Goal: Communication & Community: Answer question/provide support

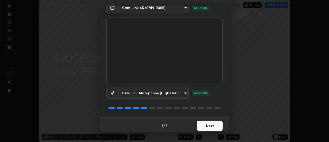
scroll to position [27, 0]
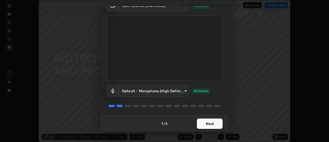
click at [216, 124] on button "Next" at bounding box center [210, 123] width 26 height 10
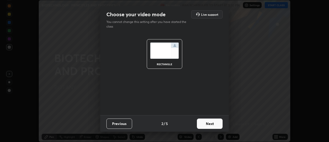
scroll to position [0, 0]
click at [218, 125] on button "Next" at bounding box center [210, 123] width 26 height 10
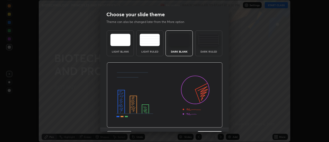
scroll to position [13, 0]
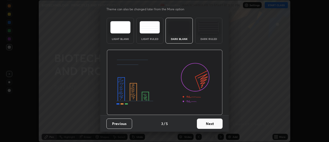
click at [214, 124] on button "Next" at bounding box center [210, 123] width 26 height 10
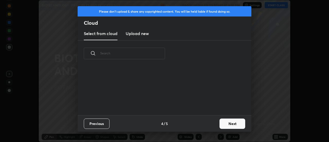
scroll to position [0, 0]
click at [226, 126] on button "Next" at bounding box center [232, 123] width 26 height 10
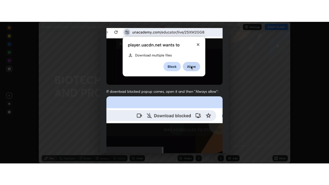
scroll to position [132, 0]
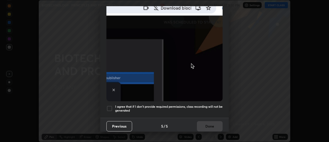
click at [110, 105] on div at bounding box center [109, 108] width 6 height 6
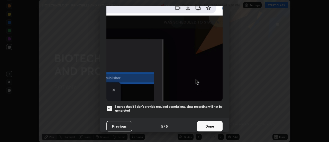
click at [205, 124] on button "Done" at bounding box center [210, 126] width 26 height 10
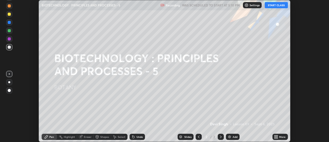
click at [276, 6] on button "START CLASS" at bounding box center [276, 5] width 23 height 6
click at [280, 136] on div "More" at bounding box center [282, 136] width 6 height 3
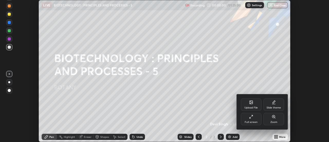
click at [254, 121] on div "Full screen" at bounding box center [251, 121] width 13 height 3
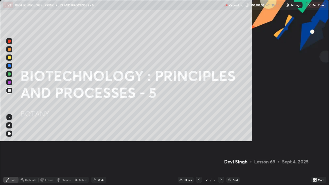
scroll to position [185, 329]
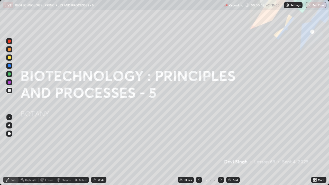
click at [236, 141] on div "Add" at bounding box center [235, 180] width 5 height 3
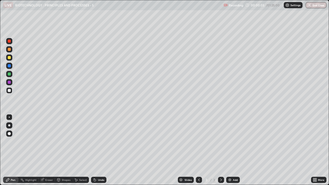
click at [10, 56] on div at bounding box center [9, 57] width 3 height 3
click at [8, 66] on div at bounding box center [9, 65] width 3 height 3
click at [9, 90] on div at bounding box center [9, 90] width 3 height 3
click at [9, 66] on div at bounding box center [9, 65] width 3 height 3
click at [9, 91] on div at bounding box center [9, 90] width 3 height 3
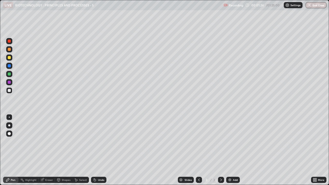
click at [64, 141] on div "Shapes" at bounding box center [66, 180] width 9 height 3
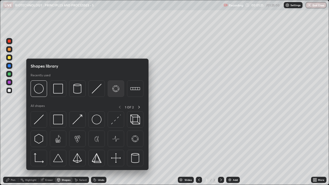
click at [113, 89] on img at bounding box center [116, 89] width 10 height 10
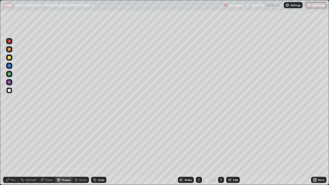
click at [45, 141] on div "Eraser" at bounding box center [49, 180] width 8 height 3
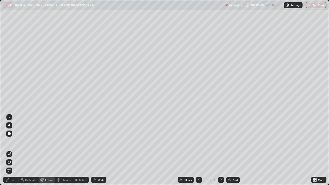
click at [11, 141] on div "Pen" at bounding box center [13, 180] width 5 height 3
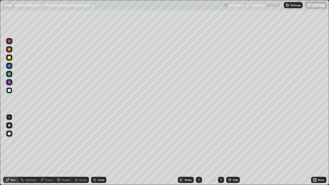
click at [10, 59] on div at bounding box center [9, 57] width 3 height 3
click at [8, 90] on div at bounding box center [9, 90] width 3 height 3
click at [9, 58] on div at bounding box center [9, 57] width 3 height 3
click at [9, 90] on div at bounding box center [9, 90] width 3 height 3
click at [78, 141] on div "Select" at bounding box center [80, 180] width 16 height 6
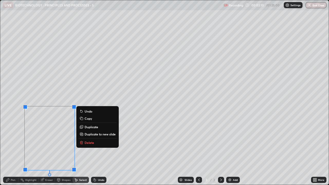
click at [88, 128] on p "Duplicate" at bounding box center [92, 127] width 14 height 4
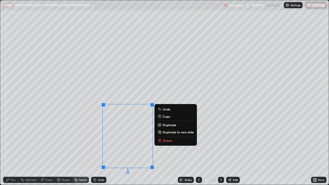
click at [166, 125] on p "Duplicate" at bounding box center [170, 125] width 14 height 4
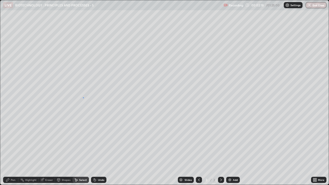
click at [83, 98] on div "0 ° Undo Copy Duplicate Duplicate to new slide Delete" at bounding box center [164, 92] width 328 height 184
click at [13, 141] on div "Pen" at bounding box center [10, 180] width 15 height 6
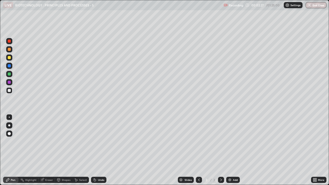
click at [42, 141] on icon at bounding box center [41, 179] width 3 height 3
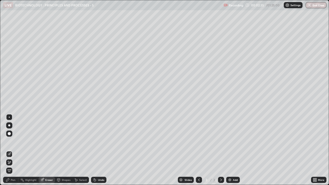
click at [12, 141] on div "Pen" at bounding box center [10, 180] width 15 height 6
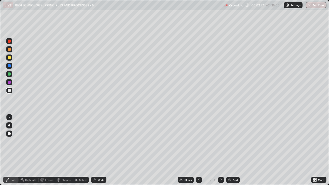
click at [9, 65] on div at bounding box center [9, 65] width 3 height 3
click at [9, 41] on div at bounding box center [9, 41] width 3 height 3
click at [46, 141] on div "Eraser" at bounding box center [49, 180] width 8 height 3
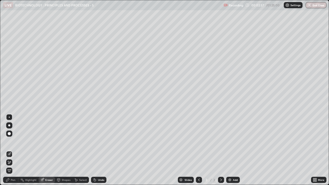
click at [13, 141] on div "Pen" at bounding box center [13, 180] width 5 height 3
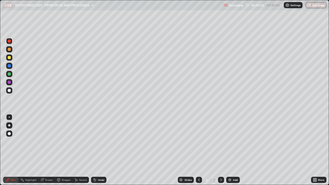
click at [99, 141] on div "Undo" at bounding box center [101, 180] width 6 height 3
click at [7, 90] on div at bounding box center [9, 90] width 6 height 6
click at [67, 141] on div "Shapes" at bounding box center [66, 180] width 9 height 3
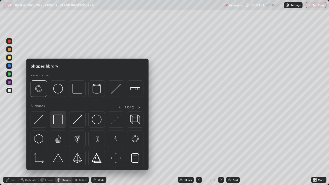
click at [58, 122] on img at bounding box center [58, 120] width 10 height 10
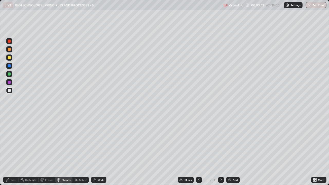
click at [9, 73] on div at bounding box center [9, 73] width 3 height 3
click at [16, 141] on div "Pen" at bounding box center [10, 180] width 15 height 6
click at [9, 92] on div at bounding box center [9, 90] width 6 height 6
click at [236, 141] on div "Add" at bounding box center [235, 180] width 5 height 3
click at [198, 141] on icon at bounding box center [199, 180] width 4 height 4
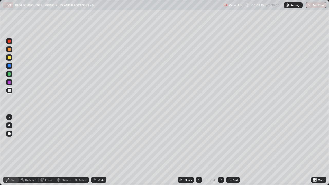
click at [82, 141] on div "Select" at bounding box center [83, 180] width 8 height 3
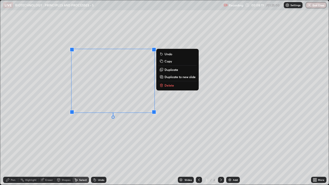
click at [177, 127] on div "0 ° Undo Copy Duplicate Duplicate to new slide Delete" at bounding box center [164, 92] width 328 height 184
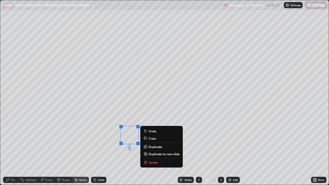
click at [109, 141] on div "0 ° Undo Copy Duplicate Duplicate to new slide Delete" at bounding box center [164, 92] width 328 height 184
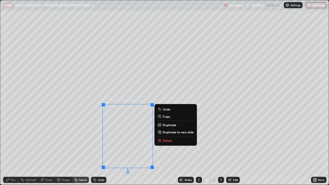
click at [168, 124] on p "Duplicate" at bounding box center [170, 125] width 14 height 4
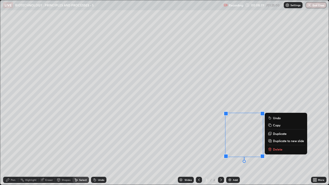
click at [285, 99] on div "0 ° Undo Copy Duplicate Duplicate to new slide Delete" at bounding box center [164, 92] width 328 height 184
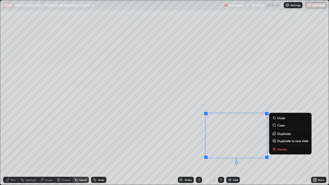
click at [191, 126] on div "0 ° Undo Copy Duplicate Duplicate to new slide Delete" at bounding box center [164, 92] width 328 height 184
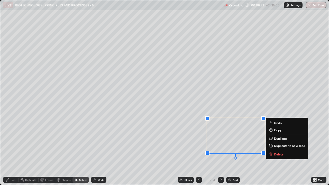
click at [232, 123] on div "0 ° Undo Copy Duplicate Duplicate to new slide Delete" at bounding box center [164, 92] width 328 height 184
click at [167, 141] on div "0 ° Undo Copy Duplicate Duplicate to new slide Delete" at bounding box center [164, 92] width 328 height 184
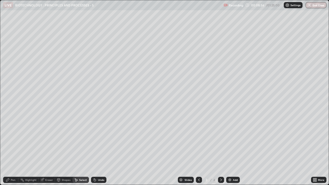
click at [47, 141] on div "Eraser" at bounding box center [49, 180] width 8 height 3
click at [12, 141] on div "Pen" at bounding box center [13, 180] width 5 height 3
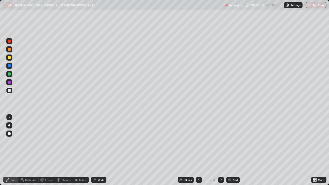
click at [9, 91] on div at bounding box center [9, 90] width 3 height 3
click at [6, 73] on div at bounding box center [9, 74] width 6 height 6
click at [80, 141] on div "Select" at bounding box center [80, 180] width 16 height 6
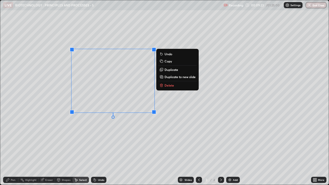
click at [169, 70] on p "Duplicate" at bounding box center [171, 70] width 14 height 4
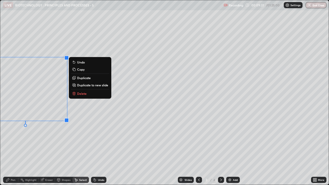
click at [76, 93] on button "Delete" at bounding box center [90, 93] width 38 height 6
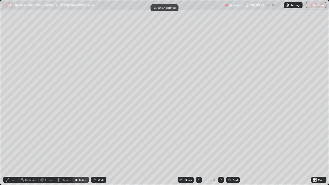
click at [10, 141] on div "Pen" at bounding box center [10, 180] width 15 height 6
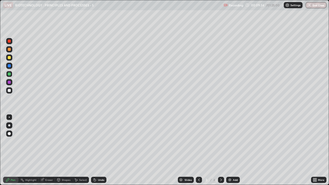
click at [10, 90] on div at bounding box center [9, 90] width 3 height 3
click at [10, 64] on div at bounding box center [9, 66] width 6 height 6
click at [11, 91] on div at bounding box center [9, 90] width 6 height 6
click at [11, 57] on div at bounding box center [9, 57] width 6 height 6
click at [7, 91] on div at bounding box center [9, 90] width 6 height 6
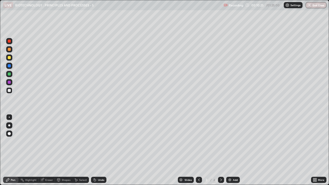
click at [10, 57] on div at bounding box center [9, 57] width 3 height 3
click at [221, 141] on icon at bounding box center [221, 180] width 2 height 3
click at [63, 141] on div "Shapes" at bounding box center [66, 180] width 9 height 3
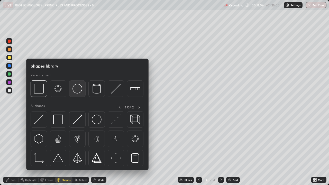
click at [77, 92] on img at bounding box center [77, 89] width 10 height 10
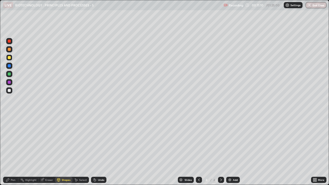
click at [12, 141] on div "Pen" at bounding box center [10, 180] width 15 height 6
click at [10, 75] on div at bounding box center [9, 73] width 3 height 3
click at [8, 91] on div at bounding box center [9, 90] width 3 height 3
click at [64, 141] on div "Shapes" at bounding box center [66, 180] width 9 height 3
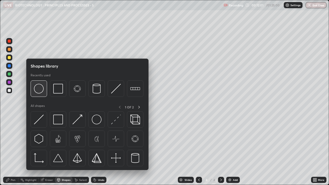
click at [43, 92] on img at bounding box center [39, 89] width 10 height 10
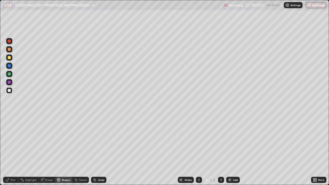
click at [12, 141] on div "Pen" at bounding box center [13, 180] width 5 height 3
click at [8, 73] on div at bounding box center [9, 73] width 3 height 3
click at [9, 58] on div at bounding box center [9, 57] width 3 height 3
click at [10, 41] on div at bounding box center [9, 41] width 3 height 3
click at [9, 90] on div at bounding box center [9, 90] width 3 height 3
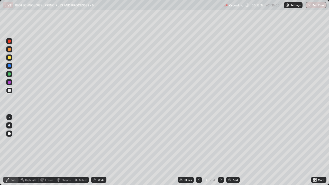
click at [63, 141] on div "Shapes" at bounding box center [66, 180] width 9 height 3
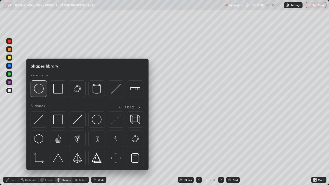
click at [41, 92] on img at bounding box center [39, 89] width 10 height 10
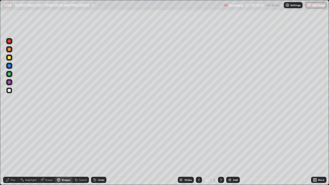
click at [8, 75] on div at bounding box center [9, 73] width 3 height 3
click at [11, 141] on div "Pen" at bounding box center [10, 180] width 15 height 6
click at [9, 41] on div at bounding box center [9, 41] width 3 height 3
click at [204, 141] on div "4" at bounding box center [206, 179] width 5 height 3
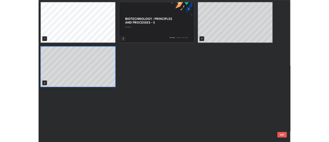
scroll to position [183, 326]
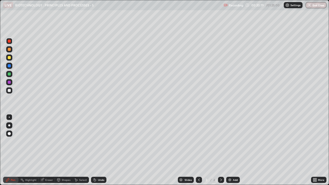
click at [227, 141] on div "Add" at bounding box center [233, 180] width 14 height 6
click at [223, 141] on div at bounding box center [221, 180] width 6 height 6
click at [236, 141] on div "Add" at bounding box center [233, 180] width 14 height 6
click at [8, 60] on div at bounding box center [9, 57] width 6 height 6
click at [100, 141] on div "Undo" at bounding box center [101, 180] width 6 height 3
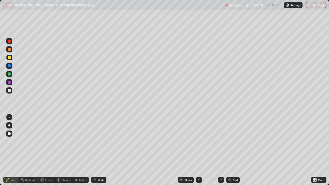
click at [314, 141] on icon at bounding box center [315, 180] width 4 height 4
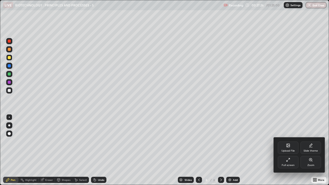
click at [291, 141] on div "Full screen" at bounding box center [288, 165] width 13 height 3
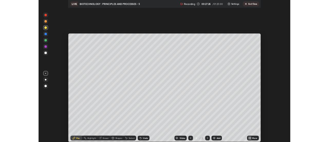
scroll to position [25548, 25361]
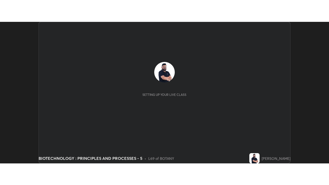
scroll to position [142, 329]
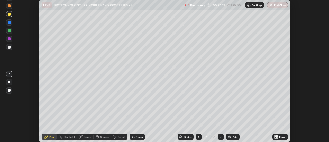
click at [283, 137] on div "More" at bounding box center [282, 136] width 6 height 3
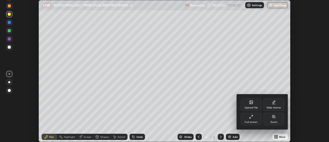
click at [254, 121] on div "Full screen" at bounding box center [251, 121] width 13 height 3
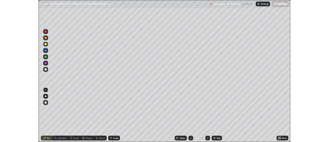
scroll to position [185, 329]
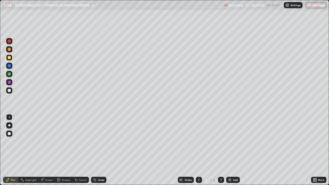
click at [96, 141] on div "Undo" at bounding box center [98, 180] width 15 height 6
click at [97, 141] on div "Undo" at bounding box center [98, 180] width 15 height 6
click at [47, 141] on div "Eraser" at bounding box center [49, 180] width 8 height 3
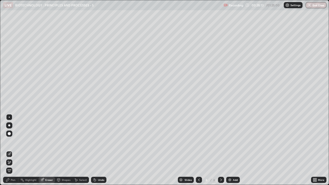
click at [11, 141] on div "Pen" at bounding box center [13, 180] width 5 height 3
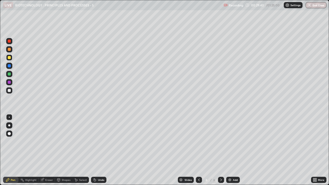
click at [9, 75] on div at bounding box center [9, 73] width 3 height 3
click at [9, 58] on div at bounding box center [9, 57] width 3 height 3
click at [9, 89] on div at bounding box center [9, 90] width 3 height 3
click at [9, 75] on div at bounding box center [9, 73] width 3 height 3
click at [9, 91] on div at bounding box center [9, 90] width 3 height 3
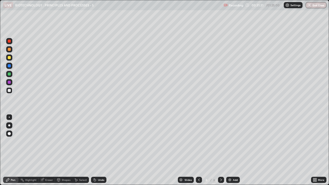
click at [61, 141] on div "Shapes" at bounding box center [63, 180] width 17 height 6
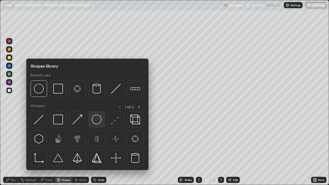
click at [95, 121] on img at bounding box center [97, 120] width 10 height 10
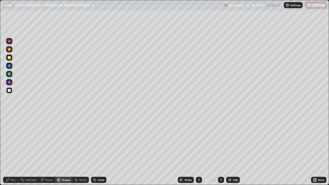
click at [12, 141] on div "Pen" at bounding box center [13, 180] width 5 height 3
click at [8, 58] on div at bounding box center [9, 57] width 3 height 3
click at [80, 141] on div "Select" at bounding box center [83, 180] width 8 height 3
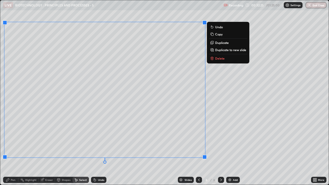
click at [114, 117] on div "0 ° Undo Copy Duplicate Duplicate to new slide Delete" at bounding box center [164, 92] width 328 height 184
click at [116, 141] on div "0 ° Undo Copy Duplicate Duplicate to new slide Delete" at bounding box center [164, 92] width 328 height 184
click at [107, 102] on div "0 ° Undo Copy Duplicate Duplicate to new slide Delete" at bounding box center [164, 92] width 328 height 184
click at [85, 141] on div "0 ° Undo Copy Duplicate Duplicate to new slide Delete" at bounding box center [164, 92] width 328 height 184
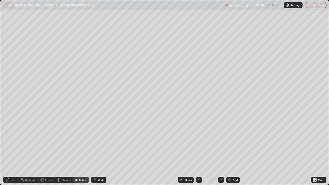
click at [14, 141] on div "Pen" at bounding box center [13, 180] width 5 height 3
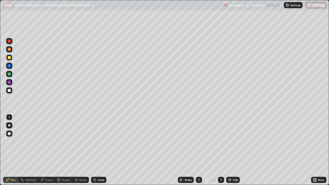
click at [8, 92] on div at bounding box center [9, 90] width 6 height 6
click at [94, 141] on icon at bounding box center [94, 179] width 1 height 1
click at [48, 141] on div "Eraser" at bounding box center [47, 180] width 16 height 6
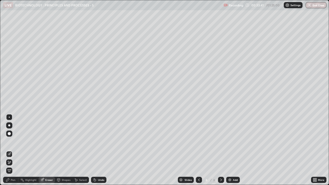
click at [9, 141] on icon at bounding box center [7, 179] width 3 height 3
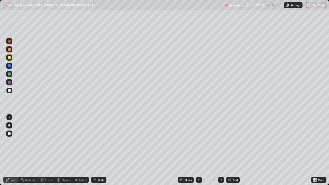
click at [8, 72] on div at bounding box center [9, 73] width 3 height 3
click at [97, 141] on div "Undo" at bounding box center [98, 180] width 15 height 6
click at [98, 141] on div "Undo" at bounding box center [101, 180] width 6 height 3
click at [98, 141] on div "Undo" at bounding box center [98, 180] width 15 height 6
click at [96, 141] on div "Undo" at bounding box center [98, 180] width 15 height 6
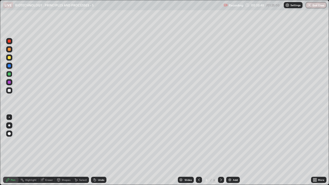
click at [8, 91] on div at bounding box center [9, 90] width 3 height 3
click at [44, 141] on div "Eraser" at bounding box center [47, 180] width 16 height 6
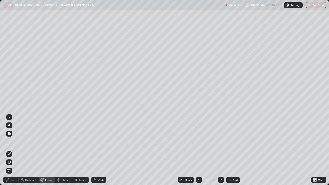
click at [10, 141] on icon at bounding box center [8, 180] width 4 height 4
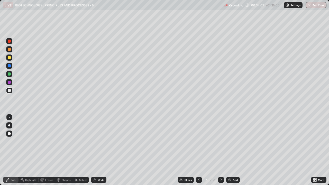
click at [42, 141] on icon at bounding box center [41, 179] width 3 height 3
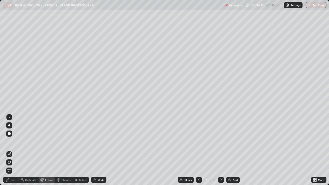
click at [14, 141] on div "Pen" at bounding box center [13, 180] width 5 height 3
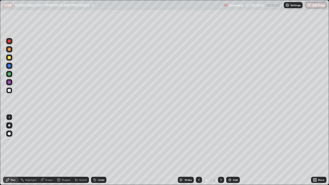
click at [8, 73] on div at bounding box center [9, 73] width 3 height 3
click at [96, 141] on icon at bounding box center [95, 180] width 4 height 4
click at [9, 90] on div at bounding box center [9, 90] width 3 height 3
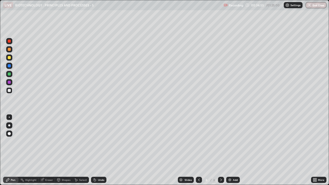
click at [228, 141] on div "Add" at bounding box center [233, 180] width 14 height 6
click at [10, 58] on div at bounding box center [9, 57] width 3 height 3
click at [314, 141] on icon at bounding box center [313, 180] width 1 height 1
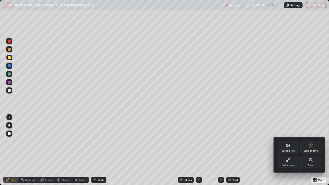
click at [281, 141] on div "Full screen" at bounding box center [288, 162] width 21 height 12
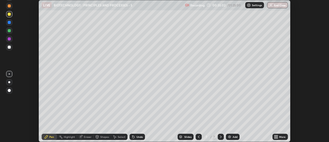
scroll to position [25548, 25361]
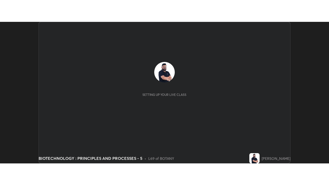
scroll to position [142, 329]
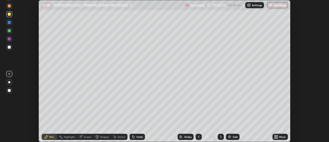
click at [278, 135] on icon at bounding box center [276, 135] width 1 height 1
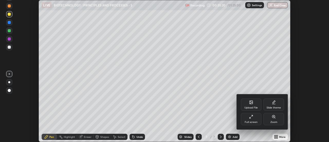
click at [248, 121] on div "Full screen" at bounding box center [251, 121] width 13 height 3
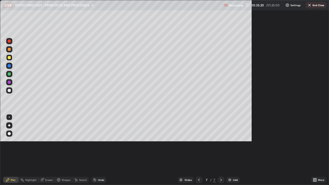
scroll to position [185, 329]
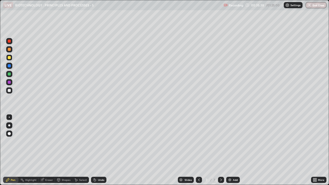
click at [9, 66] on div at bounding box center [9, 65] width 3 height 3
click at [10, 91] on div at bounding box center [9, 90] width 3 height 3
click at [220, 141] on icon at bounding box center [221, 180] width 4 height 4
click at [198, 141] on icon at bounding box center [199, 180] width 4 height 4
click at [64, 141] on div "Shapes" at bounding box center [66, 180] width 9 height 3
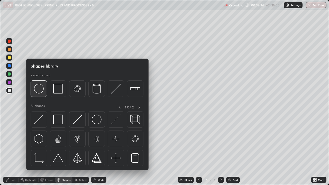
click at [42, 90] on img at bounding box center [39, 89] width 10 height 10
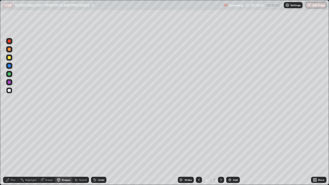
click at [14, 141] on div "Pen" at bounding box center [13, 180] width 5 height 3
click at [8, 57] on div at bounding box center [9, 57] width 3 height 3
click at [9, 90] on div at bounding box center [9, 90] width 3 height 3
click at [12, 66] on div at bounding box center [9, 66] width 6 height 6
click at [220, 141] on icon at bounding box center [221, 180] width 4 height 4
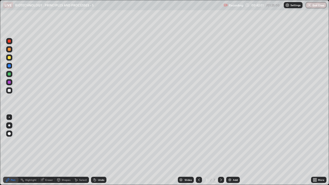
click at [234, 141] on div "Add" at bounding box center [235, 180] width 5 height 3
click at [8, 60] on div at bounding box center [9, 57] width 6 height 6
click at [8, 92] on div at bounding box center [9, 90] width 6 height 6
click at [96, 141] on div "Undo" at bounding box center [98, 180] width 15 height 6
click at [97, 141] on div "Undo" at bounding box center [98, 180] width 15 height 6
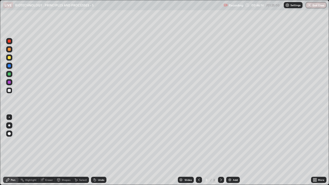
click at [7, 91] on div at bounding box center [9, 90] width 6 height 6
click at [98, 141] on div "Undo" at bounding box center [98, 180] width 15 height 6
click at [96, 141] on div "Undo" at bounding box center [98, 180] width 15 height 6
click at [96, 141] on icon at bounding box center [95, 180] width 4 height 4
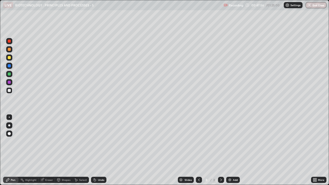
click at [95, 141] on icon at bounding box center [95, 180] width 4 height 4
click at [234, 141] on div "Add" at bounding box center [235, 180] width 5 height 3
click at [11, 58] on div at bounding box center [9, 57] width 3 height 3
click at [95, 141] on icon at bounding box center [95, 180] width 4 height 4
click at [7, 89] on div at bounding box center [9, 90] width 6 height 6
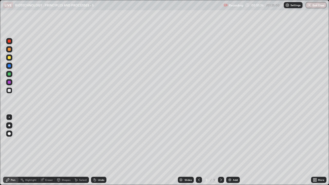
click at [98, 141] on div "Undo" at bounding box center [101, 180] width 6 height 3
click at [10, 57] on div at bounding box center [9, 57] width 3 height 3
click at [50, 141] on div "Eraser" at bounding box center [49, 180] width 8 height 3
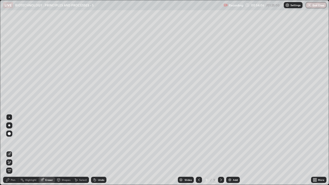
click at [83, 141] on div "Select" at bounding box center [83, 180] width 8 height 3
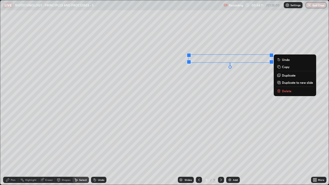
click at [235, 91] on div "0 ° Undo Copy Duplicate Duplicate to new slide Delete" at bounding box center [164, 92] width 328 height 184
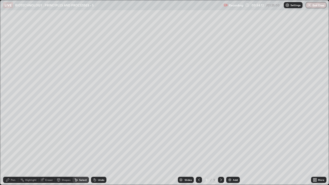
click at [13, 141] on div "Pen" at bounding box center [10, 180] width 15 height 6
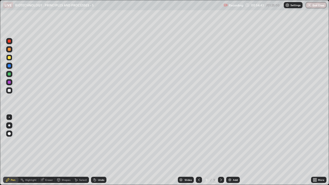
click at [8, 41] on div at bounding box center [9, 41] width 3 height 3
click at [9, 58] on div at bounding box center [9, 57] width 3 height 3
click at [233, 141] on div "Add" at bounding box center [235, 180] width 5 height 3
click at [96, 141] on div "Undo" at bounding box center [98, 180] width 15 height 6
click at [8, 91] on div at bounding box center [9, 90] width 3 height 3
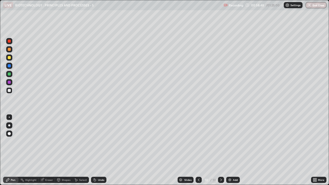
click at [96, 141] on div "Undo" at bounding box center [98, 180] width 15 height 6
click at [98, 141] on div "Undo" at bounding box center [98, 180] width 15 height 6
click at [97, 141] on div "Undo" at bounding box center [98, 180] width 15 height 6
click at [100, 141] on div "Undo" at bounding box center [101, 180] width 6 height 3
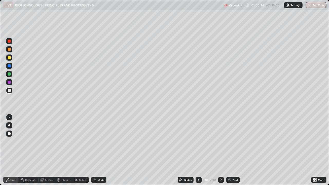
click at [98, 141] on div "Undo" at bounding box center [98, 180] width 15 height 6
click at [98, 141] on div "Undo" at bounding box center [97, 180] width 17 height 10
click at [234, 141] on div "Add" at bounding box center [235, 180] width 5 height 3
click at [9, 58] on div at bounding box center [9, 57] width 3 height 3
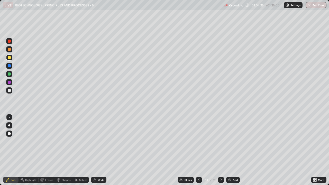
click at [9, 90] on div at bounding box center [9, 90] width 3 height 3
click at [315, 5] on button "End Class" at bounding box center [315, 5] width 21 height 6
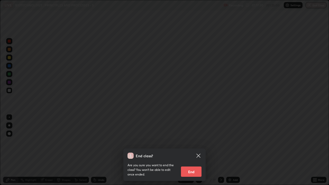
click at [192, 141] on button "End" at bounding box center [191, 171] width 21 height 10
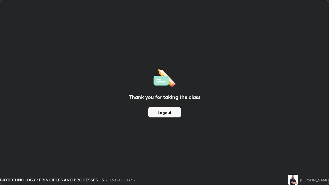
click at [174, 114] on button "Logout" at bounding box center [164, 112] width 33 height 10
click at [171, 110] on button "Logout" at bounding box center [164, 112] width 33 height 10
click at [170, 113] on button "Logout" at bounding box center [164, 112] width 33 height 10
click at [169, 113] on button "Logout" at bounding box center [164, 112] width 33 height 10
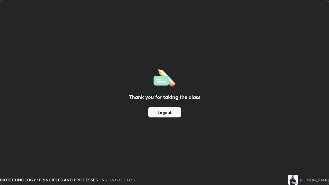
click at [170, 112] on button "Logout" at bounding box center [164, 112] width 33 height 10
